Goal: Register for event/course

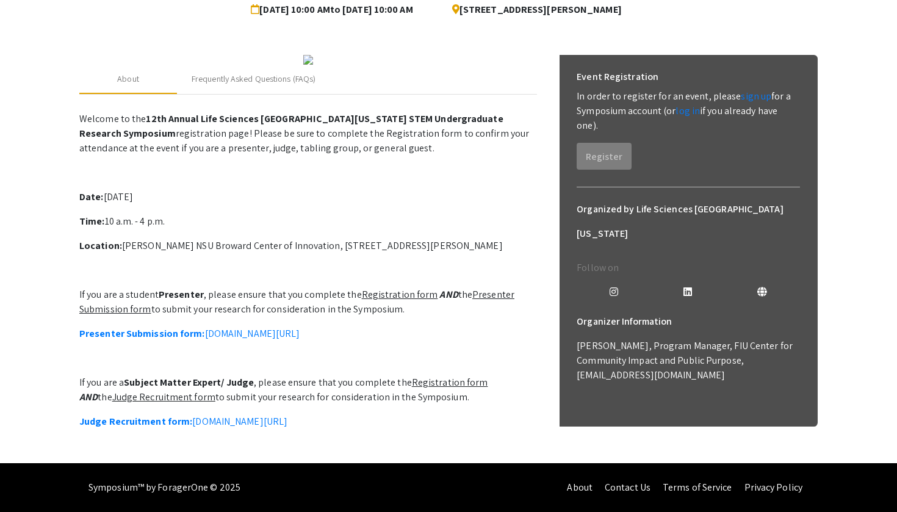
scroll to position [258, 0]
click at [407, 288] on u "Registration form" at bounding box center [400, 294] width 76 height 13
click at [399, 288] on u "Registration form" at bounding box center [400, 294] width 76 height 13
click at [269, 327] on link "Presenter Submission form: [DOMAIN_NAME][URL]" at bounding box center [189, 333] width 220 height 13
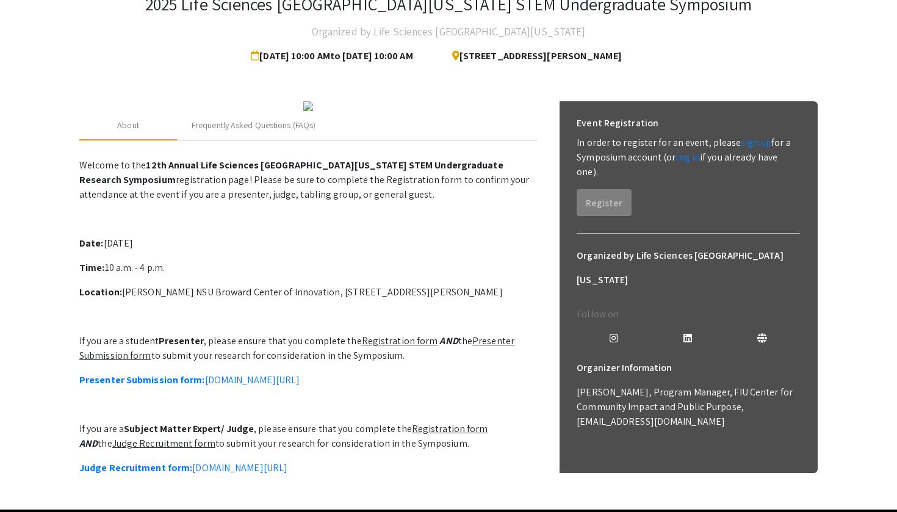
scroll to position [85, 0]
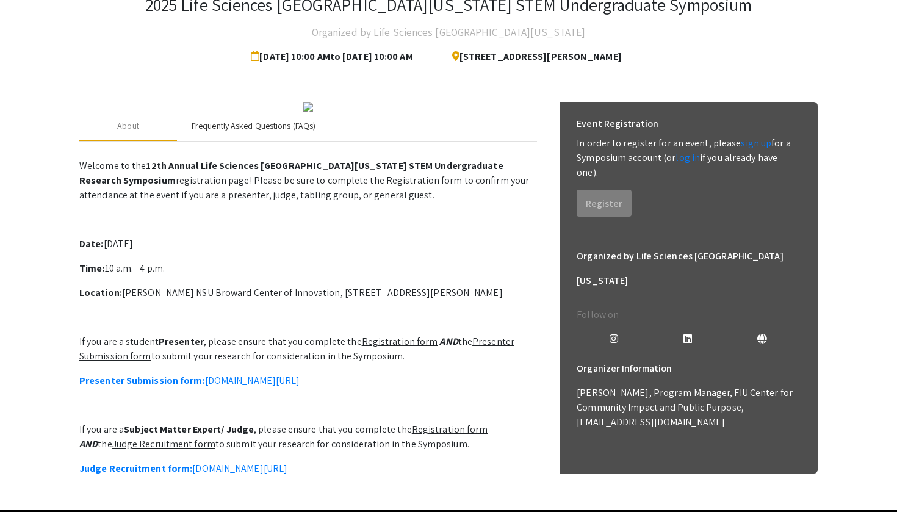
click at [240, 132] on div "Frequently Asked Questions (FAQs)" at bounding box center [254, 126] width 124 height 13
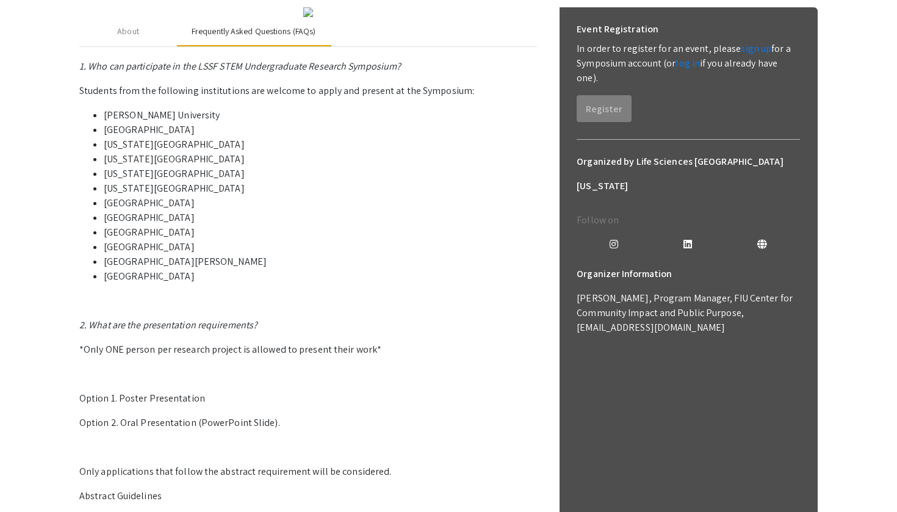
scroll to position [179, 0]
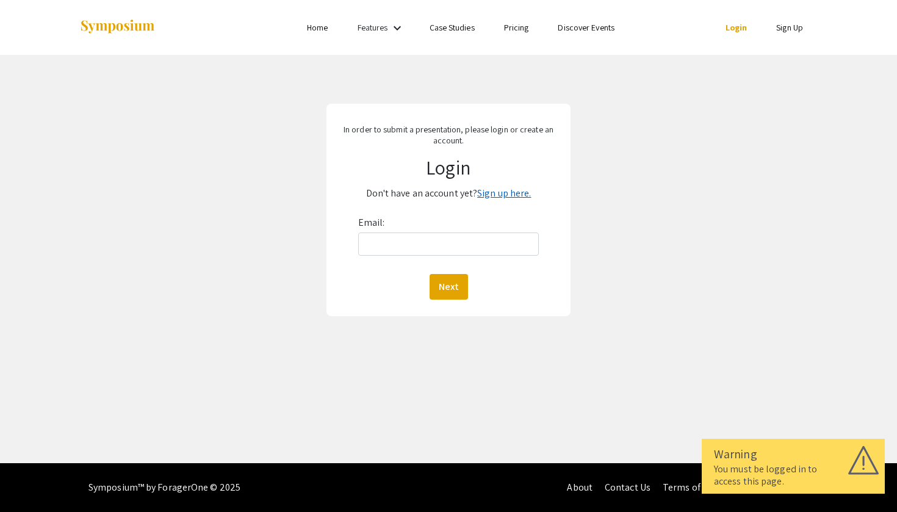
click at [500, 195] on link "Sign up here." at bounding box center [504, 193] width 54 height 13
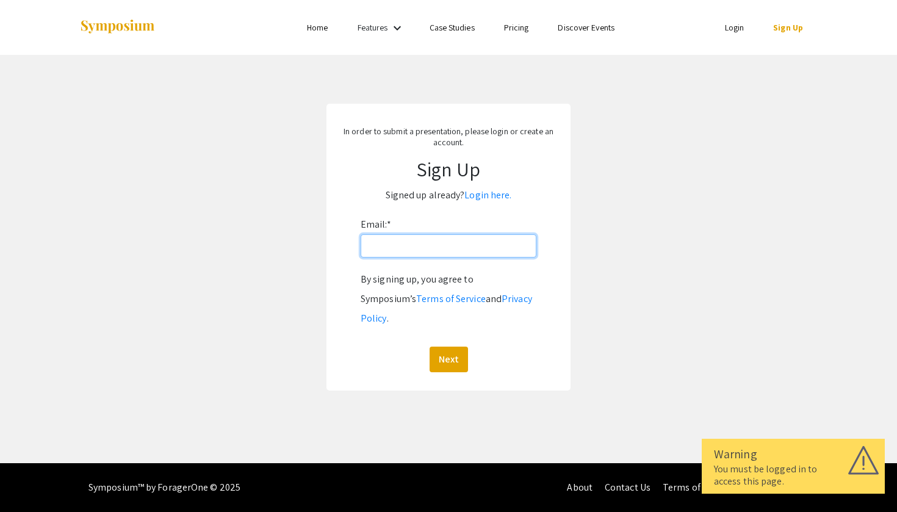
click at [468, 251] on input "Email: *" at bounding box center [449, 245] width 176 height 23
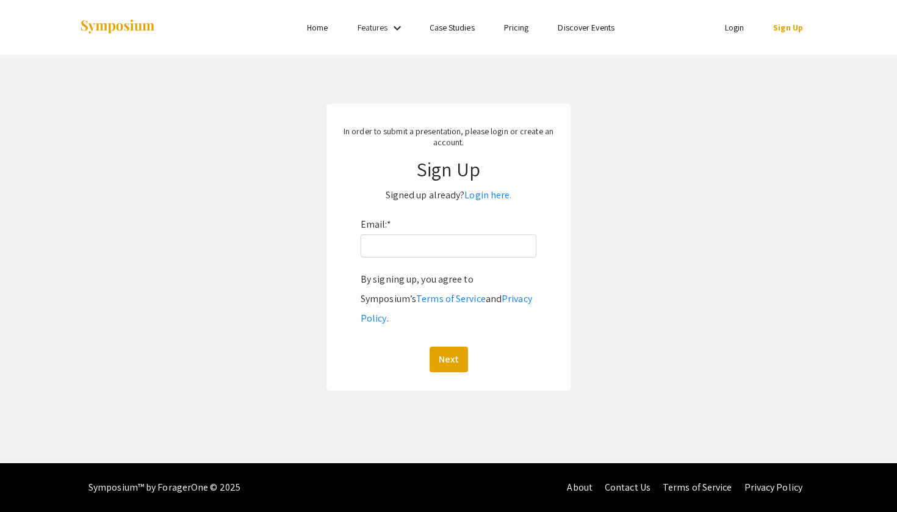
click at [493, 222] on div "Email: * By signing up, you agree to Symposium’s Terms of Service and Privacy P…" at bounding box center [449, 293] width 176 height 157
click at [477, 253] on input "Email: *" at bounding box center [449, 245] width 176 height 23
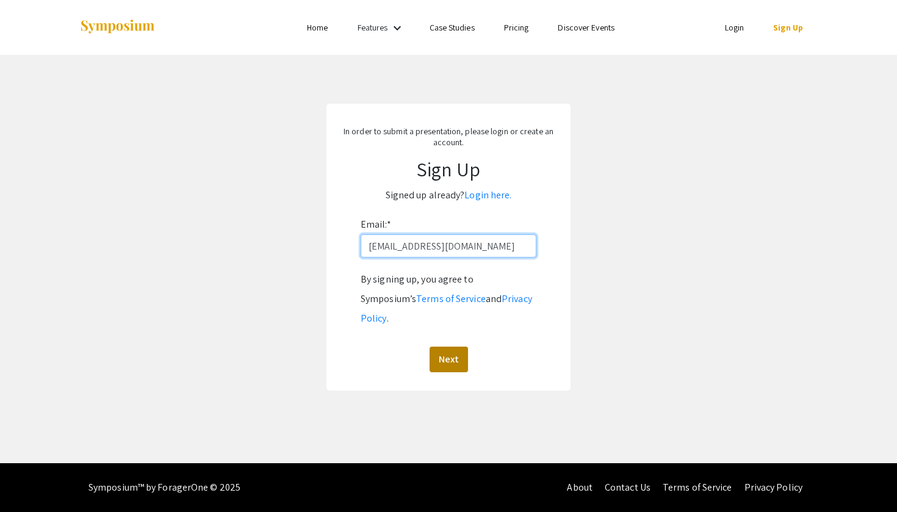
type input "pr875@mynsu.nova.edu"
click at [459, 347] on button "Next" at bounding box center [449, 360] width 38 height 26
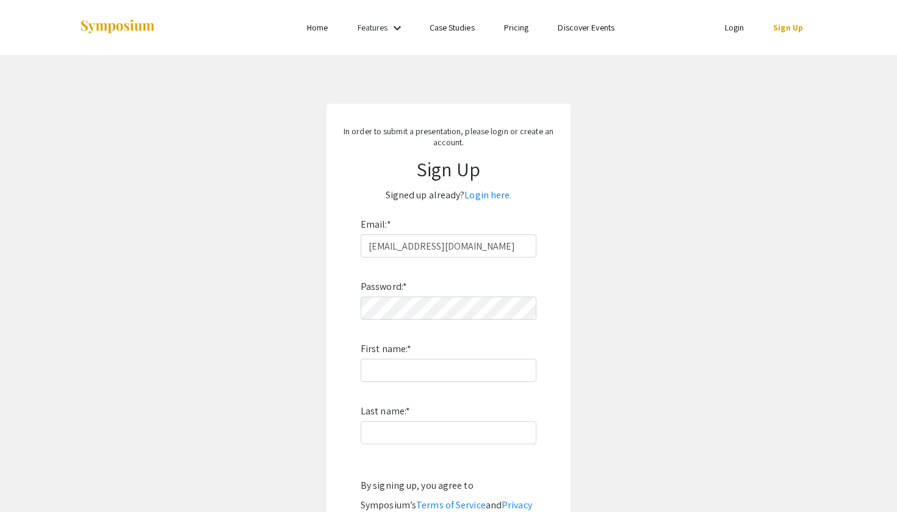
click at [546, 272] on form "Email: * pr875@mynsu.nova.edu Password: * First name: * Last name: * By signing…" at bounding box center [449, 397] width 220 height 364
type input "Prathiv Raj"
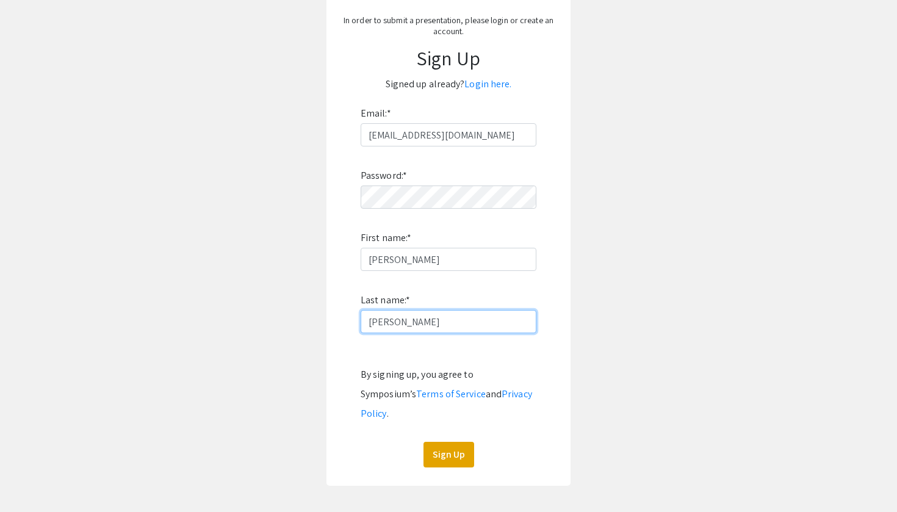
scroll to position [162, 0]
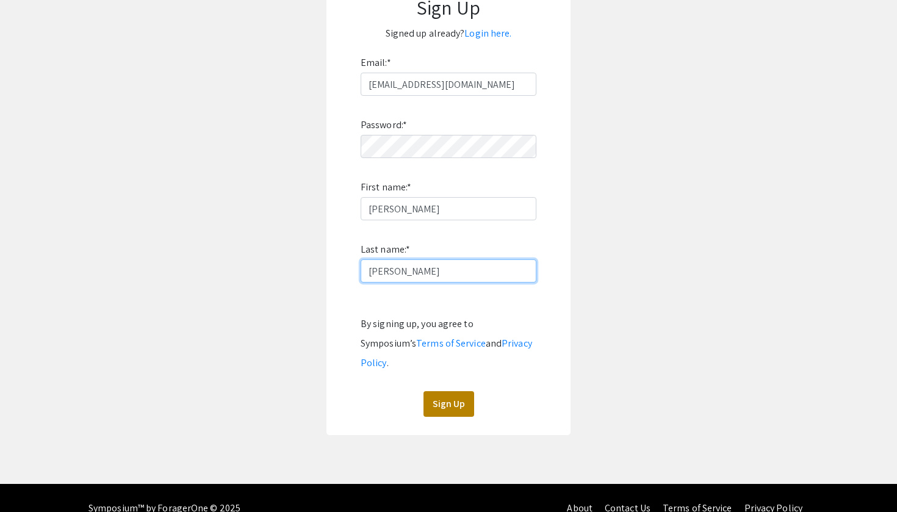
type input "Ramesh Babu"
click at [459, 391] on button "Sign Up" at bounding box center [449, 404] width 51 height 26
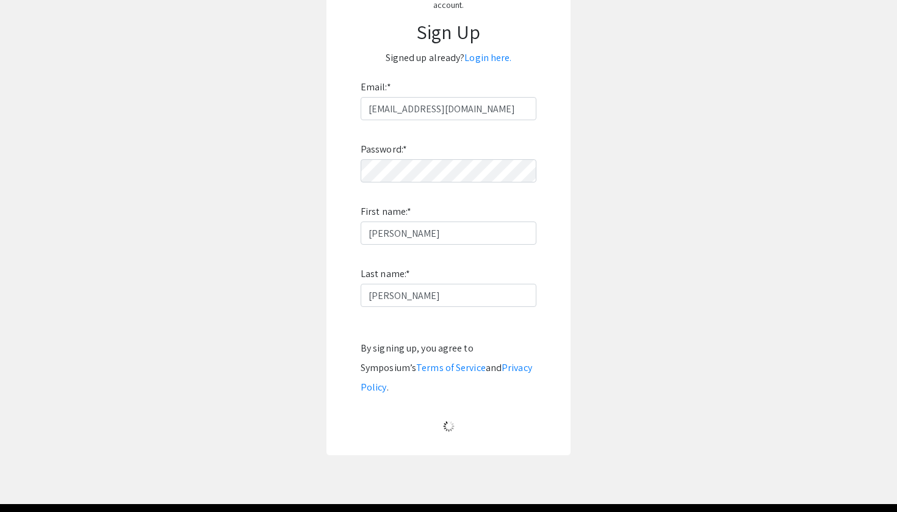
scroll to position [0, 0]
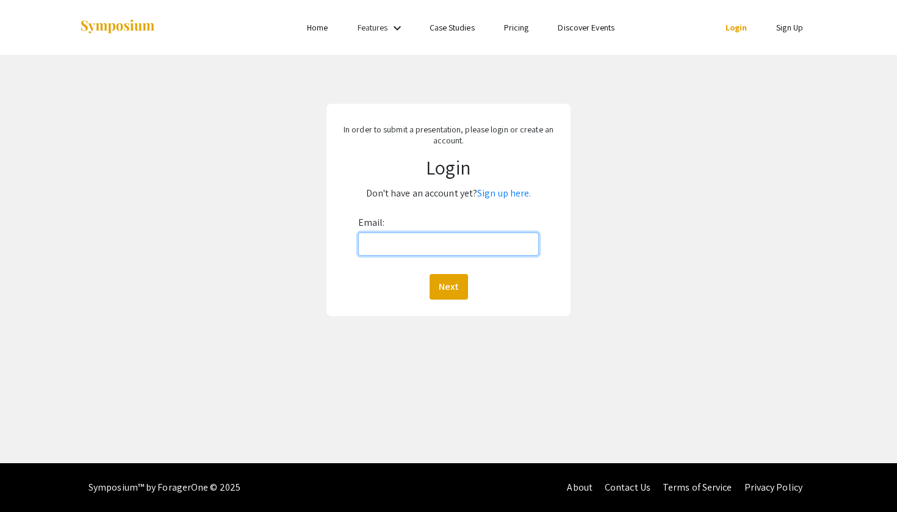
type input "[EMAIL_ADDRESS][DOMAIN_NAME]"
click at [448, 286] on button "Next" at bounding box center [449, 287] width 38 height 26
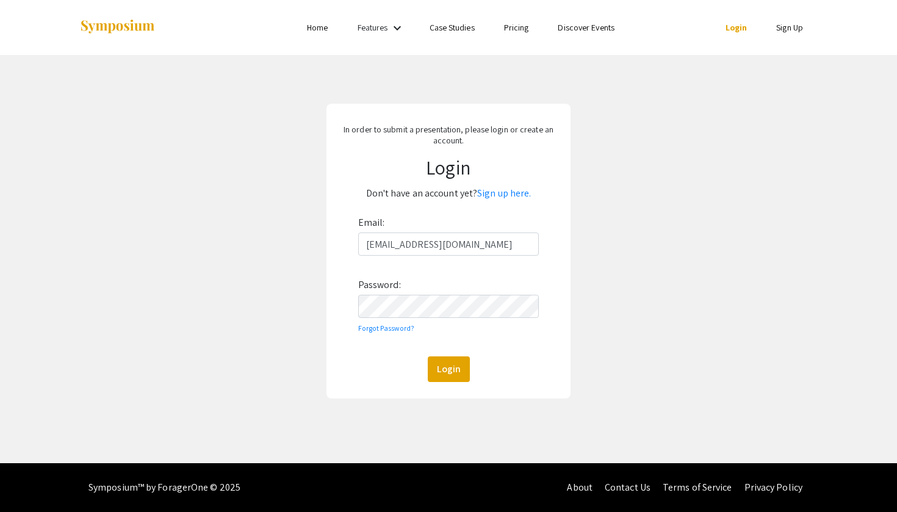
click at [448, 369] on button "Login" at bounding box center [449, 369] width 42 height 26
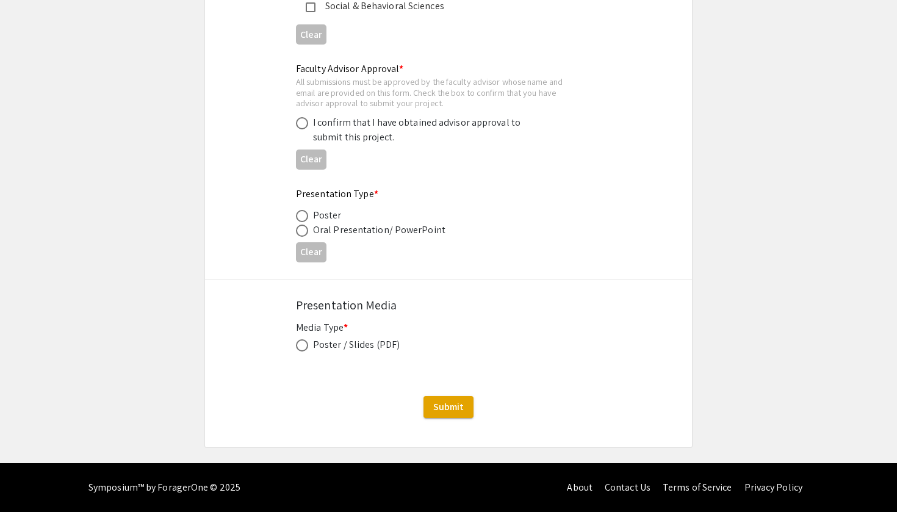
scroll to position [1825, 0]
